Goal: Book appointment/travel/reservation

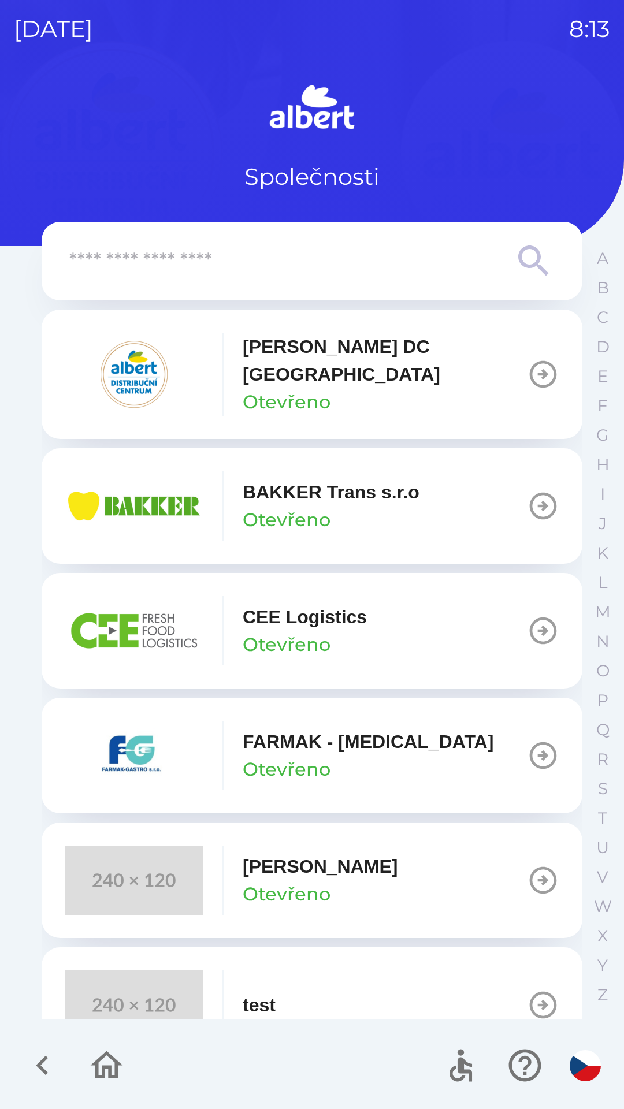
click at [531, 363] on icon "button" at bounding box center [543, 374] width 32 height 32
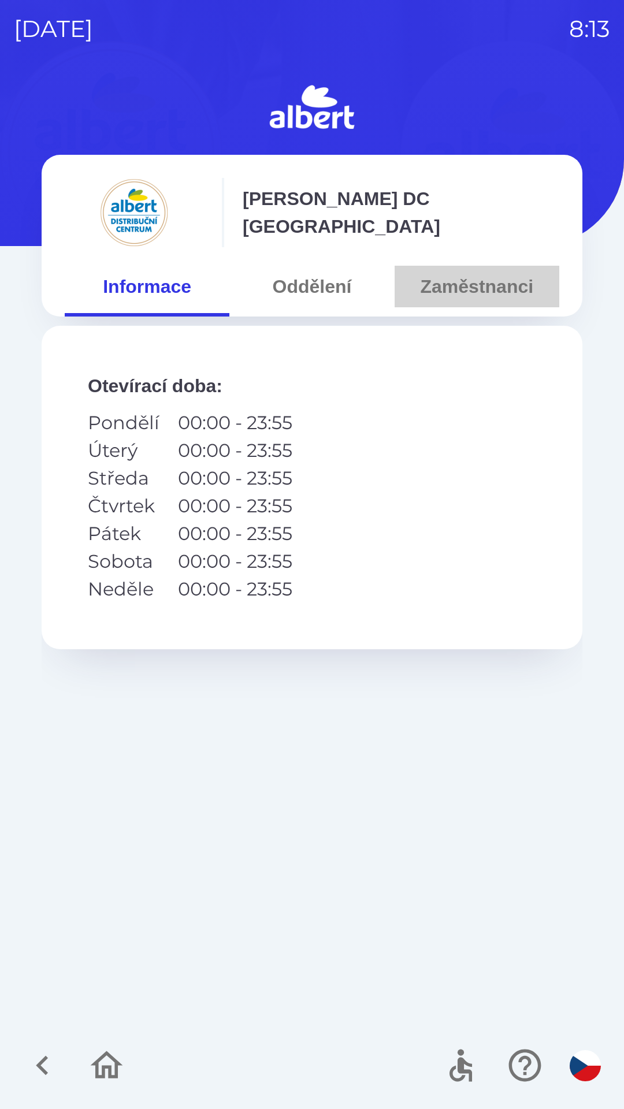
click at [490, 293] on button "Zaměstnanci" at bounding box center [476, 287] width 165 height 42
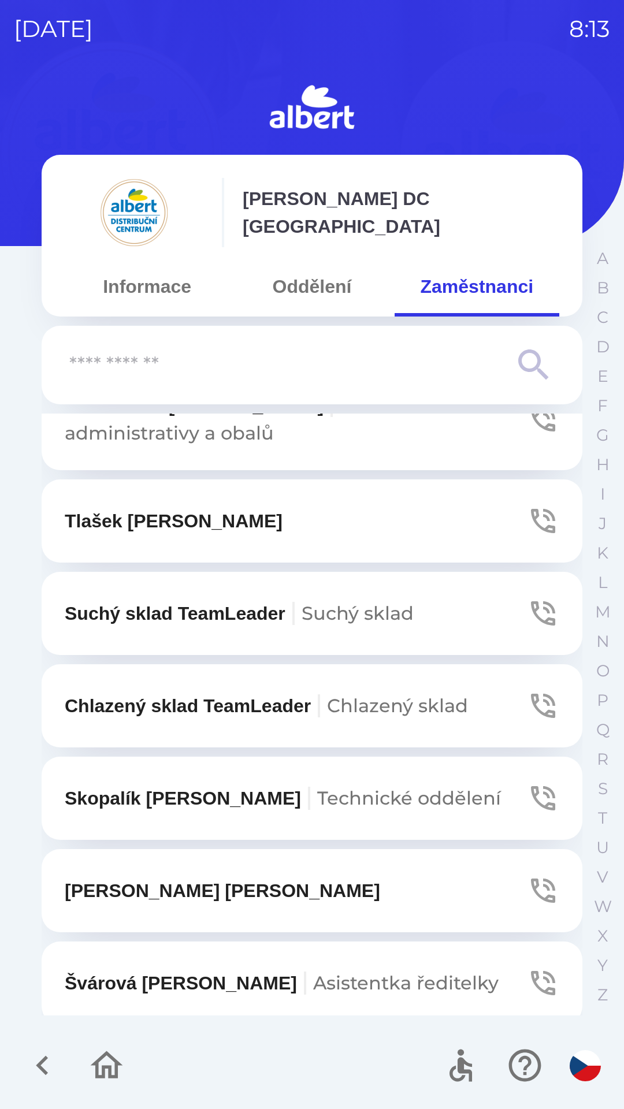
scroll to position [59, 0]
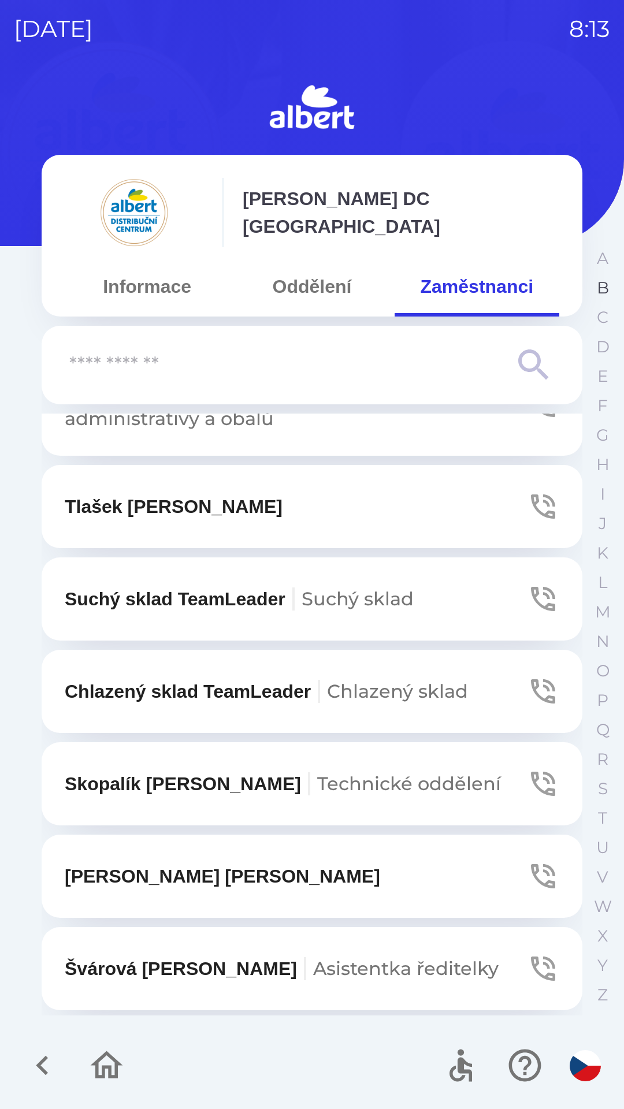
click at [607, 287] on p "B" at bounding box center [603, 288] width 12 height 20
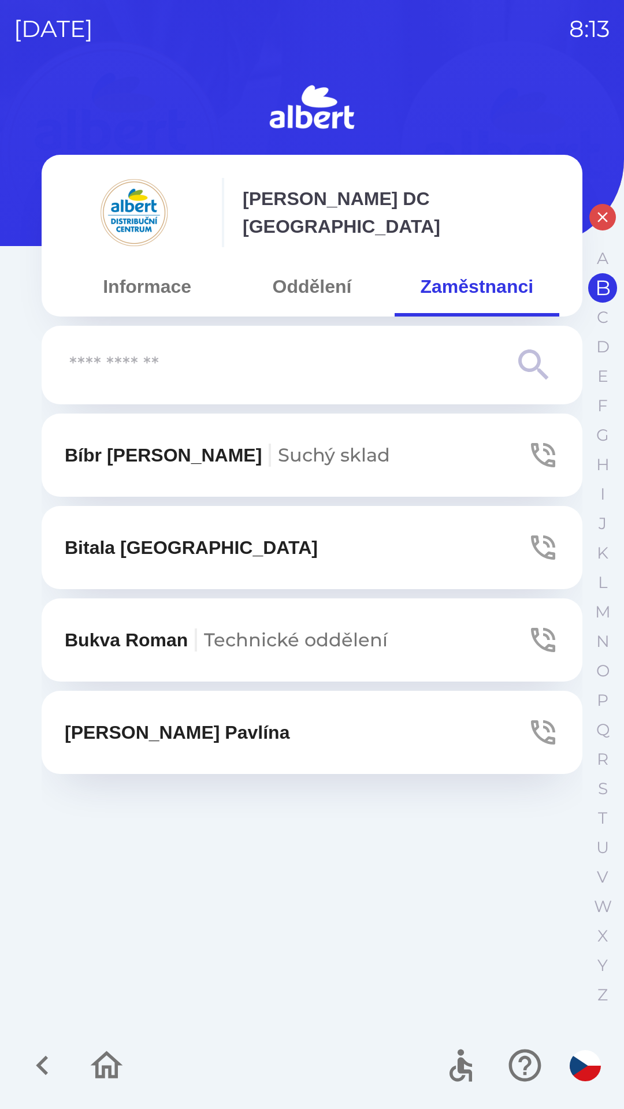
scroll to position [0, 0]
click at [542, 732] on icon "button" at bounding box center [543, 732] width 32 height 32
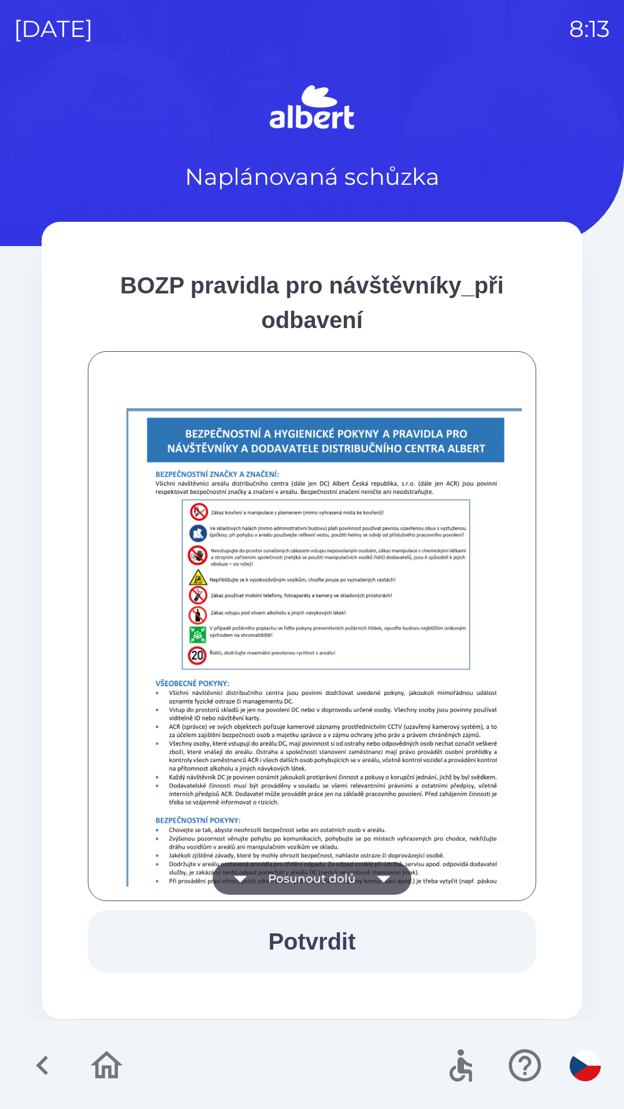
click at [376, 873] on icon "button" at bounding box center [383, 878] width 32 height 32
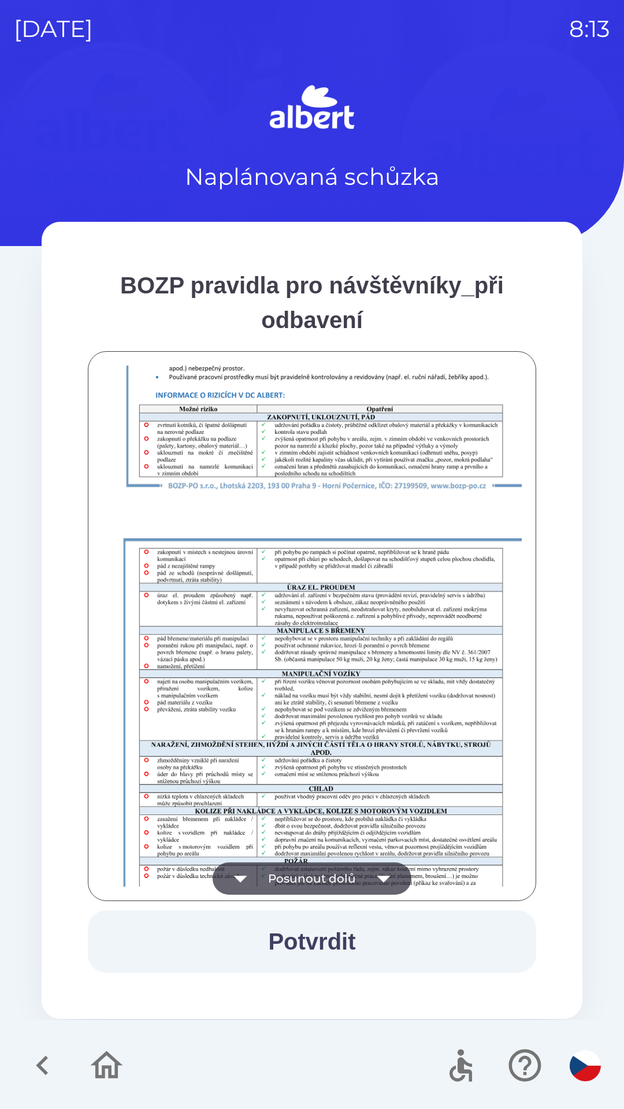
click at [384, 877] on icon "button" at bounding box center [383, 879] width 13 height 7
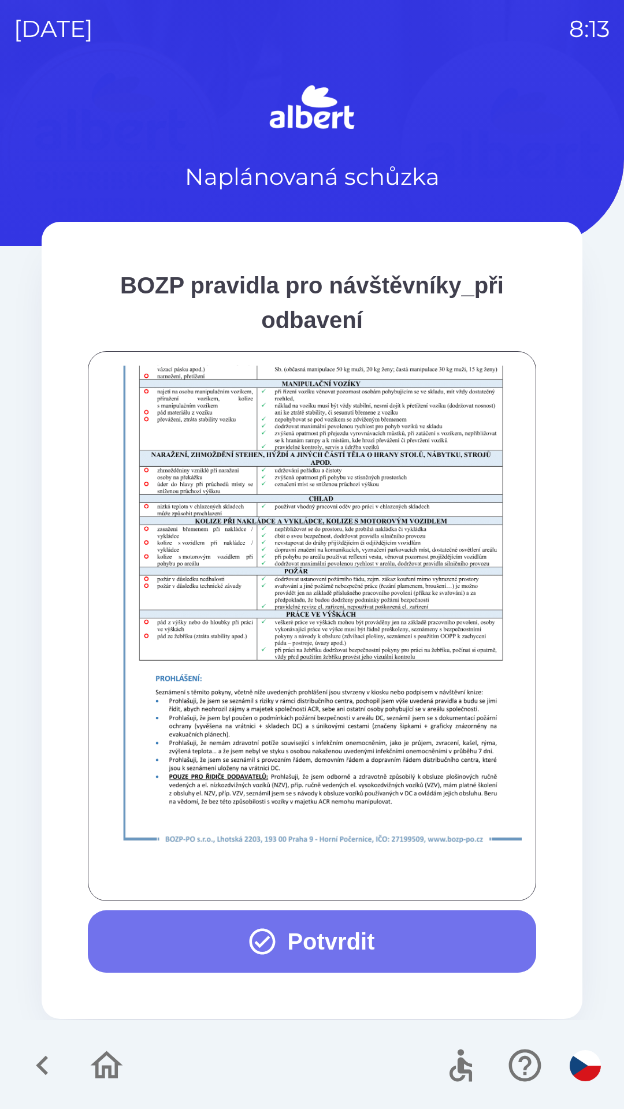
click at [338, 929] on button "Potvrdit" at bounding box center [312, 941] width 448 height 62
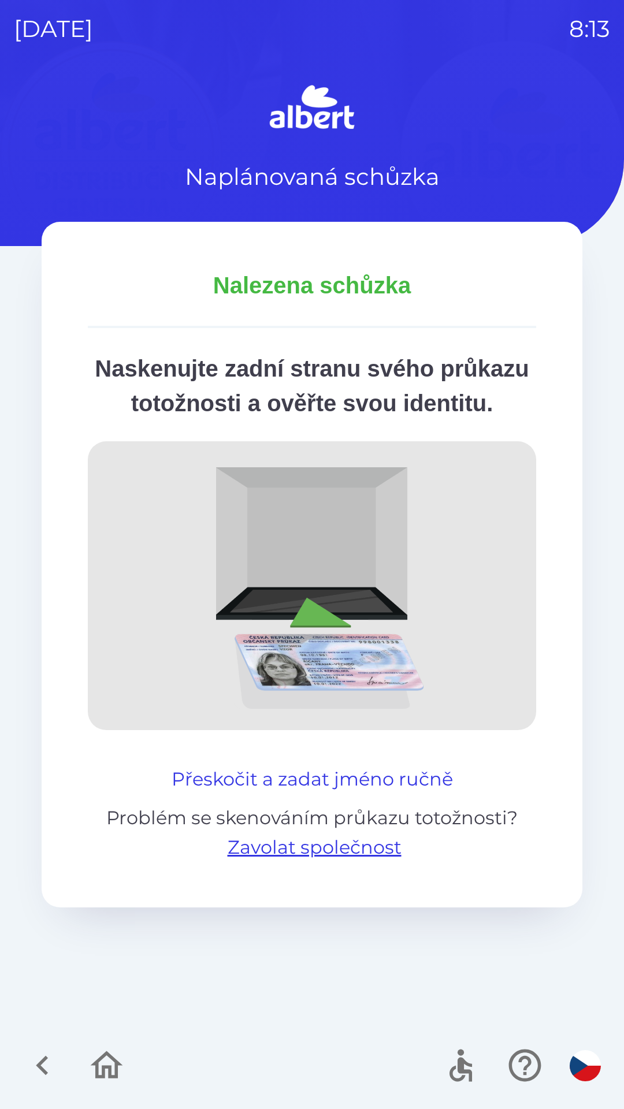
click at [401, 793] on button "Přeskočit a zadat jméno ručně" at bounding box center [312, 779] width 291 height 28
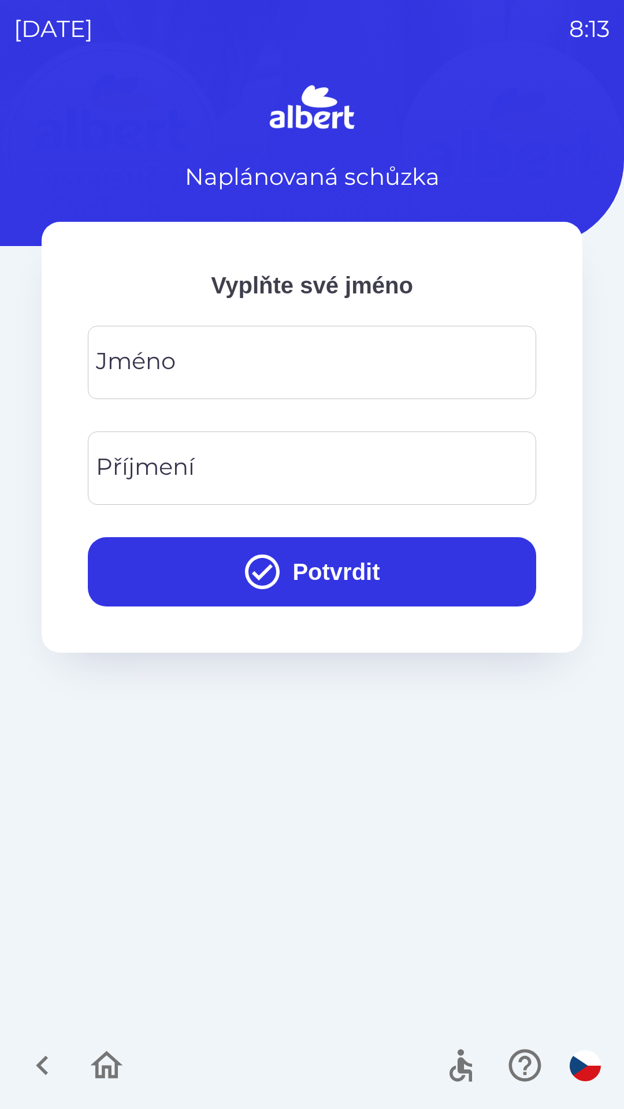
click at [198, 351] on input "Jméno" at bounding box center [312, 363] width 420 height 46
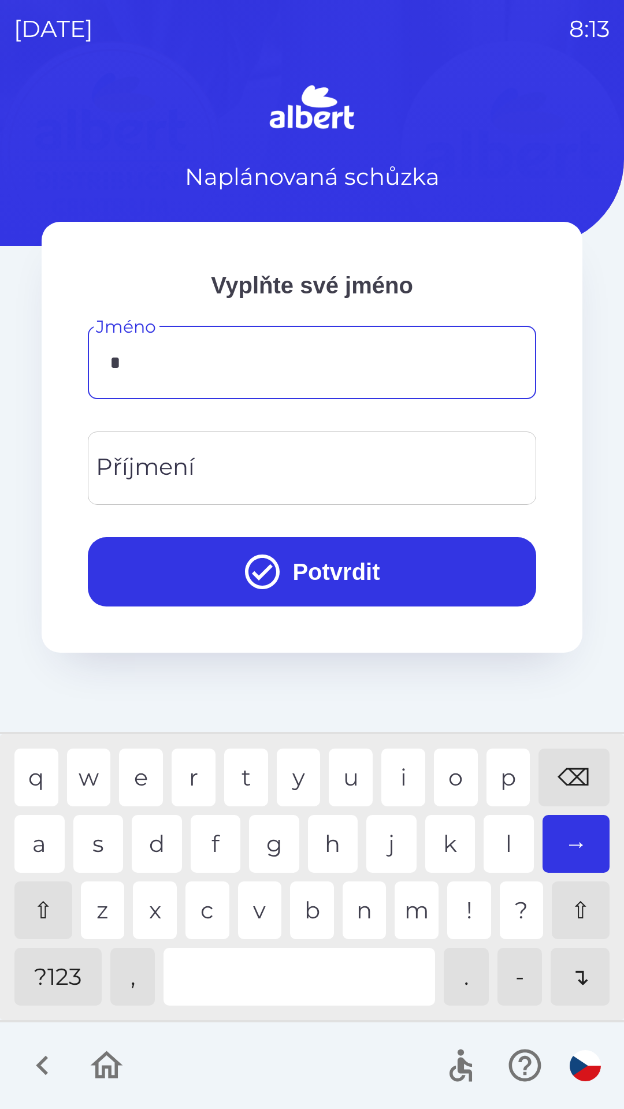
click at [503, 757] on div "p" at bounding box center [508, 778] width 44 height 58
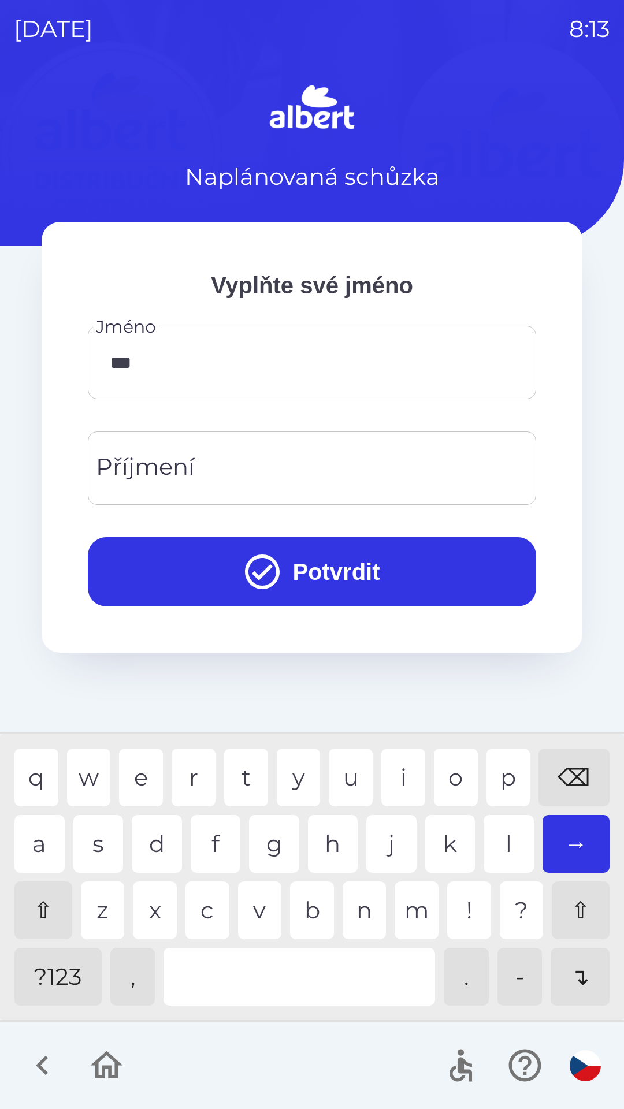
click at [256, 909] on div "v" at bounding box center [260, 910] width 44 height 58
click at [500, 852] on div "l" at bounding box center [508, 844] width 50 height 58
click at [398, 764] on div "i" at bounding box center [403, 778] width 44 height 58
type input "*******"
click at [184, 471] on div "Příjmení Příjmení" at bounding box center [312, 467] width 448 height 73
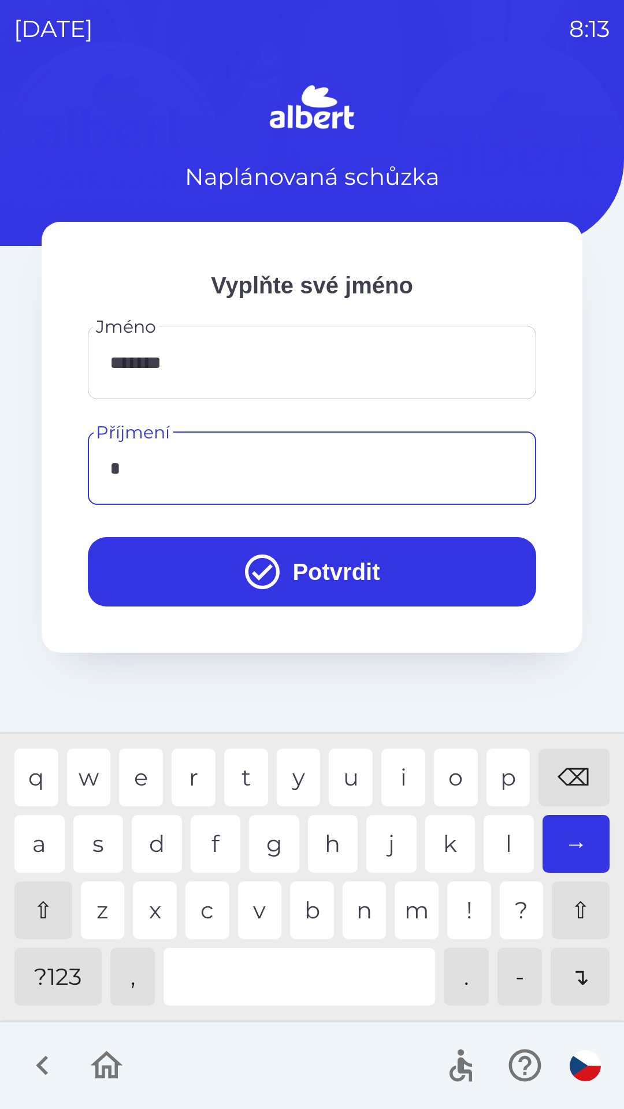
click at [303, 896] on div "b" at bounding box center [312, 910] width 44 height 58
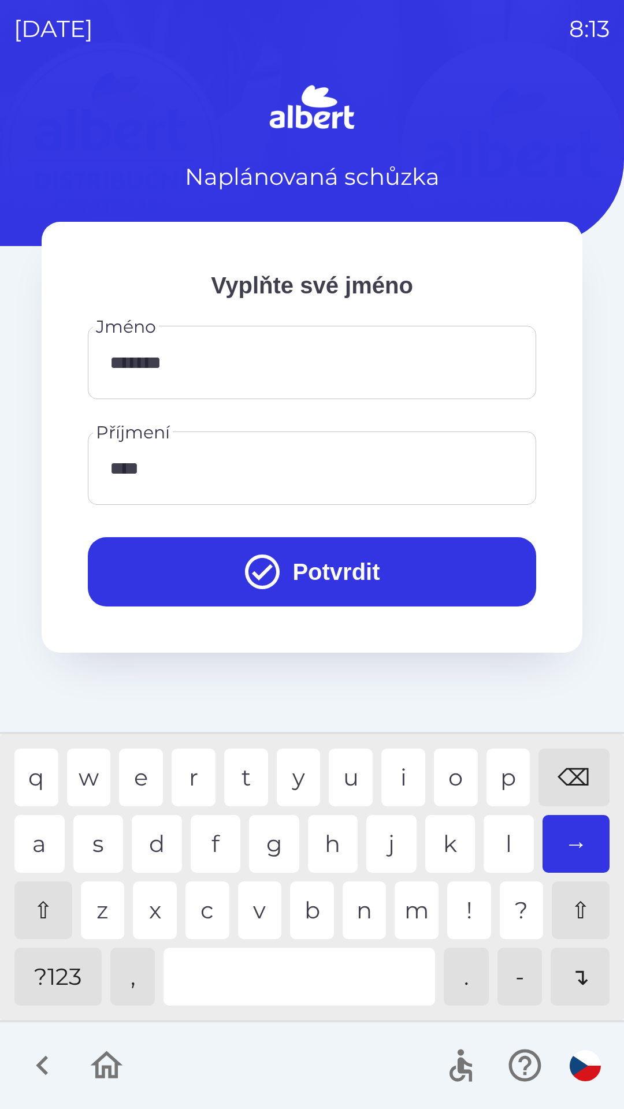
click at [411, 900] on div "m" at bounding box center [416, 910] width 44 height 58
click at [445, 763] on div "o" at bounding box center [456, 778] width 44 height 58
click at [265, 910] on div "v" at bounding box center [260, 910] width 44 height 58
type input "*******"
click at [36, 829] on div "a" at bounding box center [39, 844] width 50 height 58
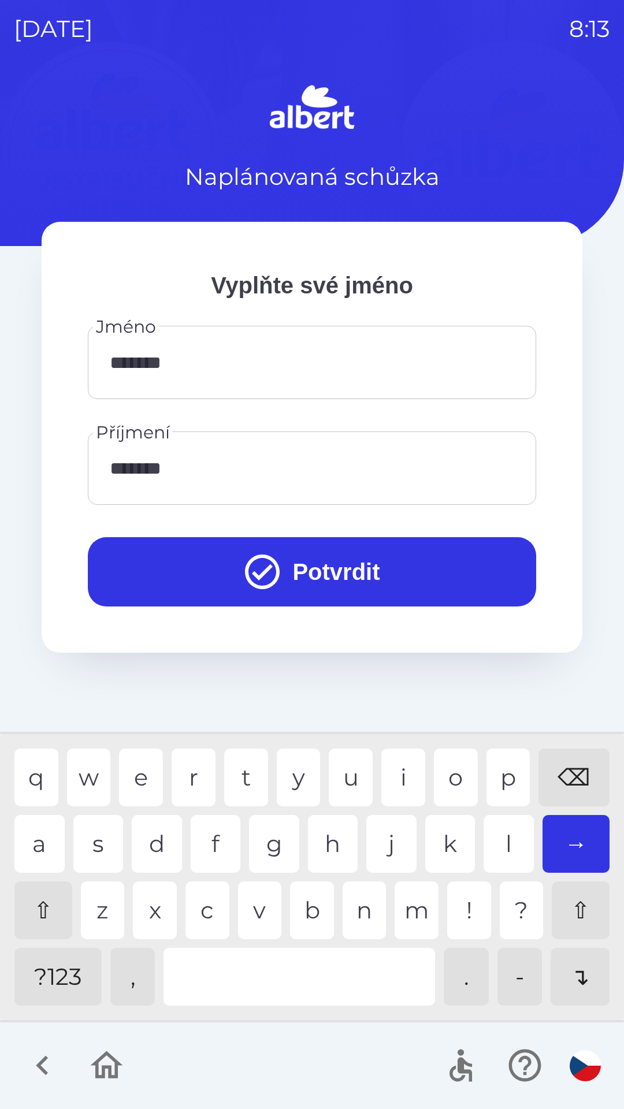
click at [319, 563] on button "Potvrdit" at bounding box center [312, 571] width 448 height 69
